Goal: Book appointment/travel/reservation

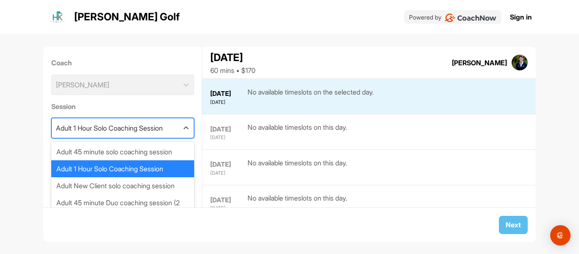
click at [94, 130] on div "Adult 1 Hour Solo Coaching Session" at bounding box center [109, 128] width 107 height 10
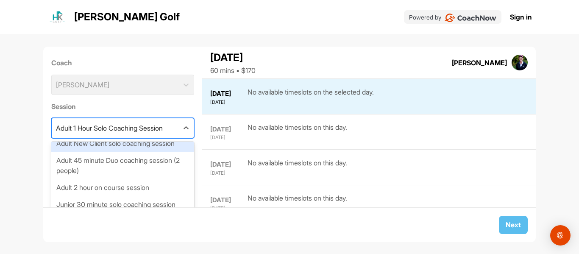
scroll to position [85, 0]
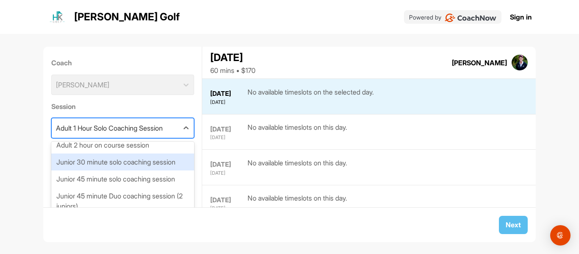
click at [112, 170] on div "Junior 30 minute solo coaching session" at bounding box center [122, 161] width 143 height 17
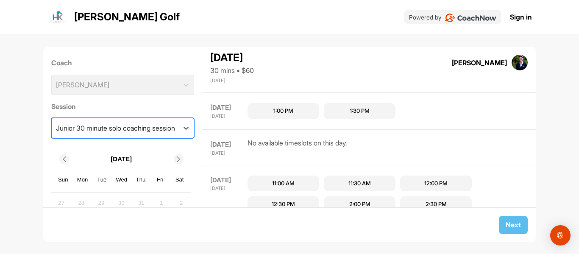
scroll to position [737, 0]
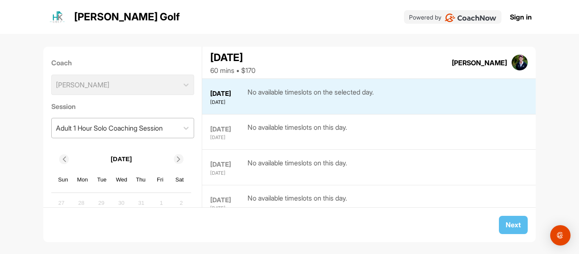
click at [163, 125] on div "Adult 1 Hour Solo Coaching Session" at bounding box center [109, 128] width 107 height 10
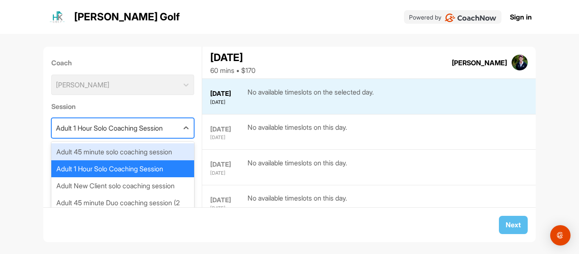
scroll to position [42, 0]
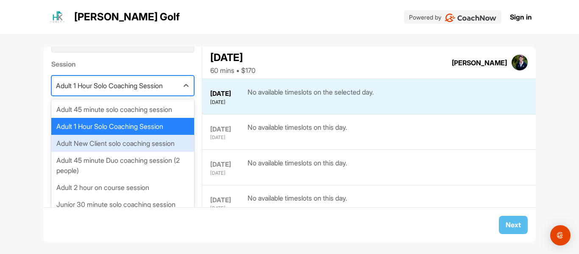
click at [131, 152] on div "Adult New Client solo coaching session" at bounding box center [122, 143] width 143 height 17
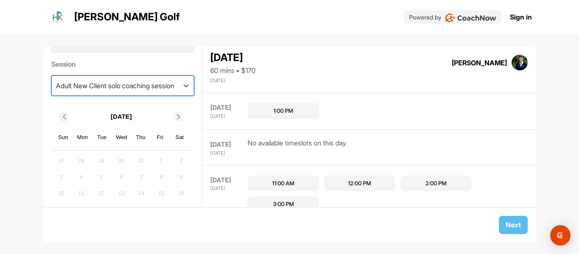
scroll to position [673, 0]
